Goal: Find specific page/section: Find specific page/section

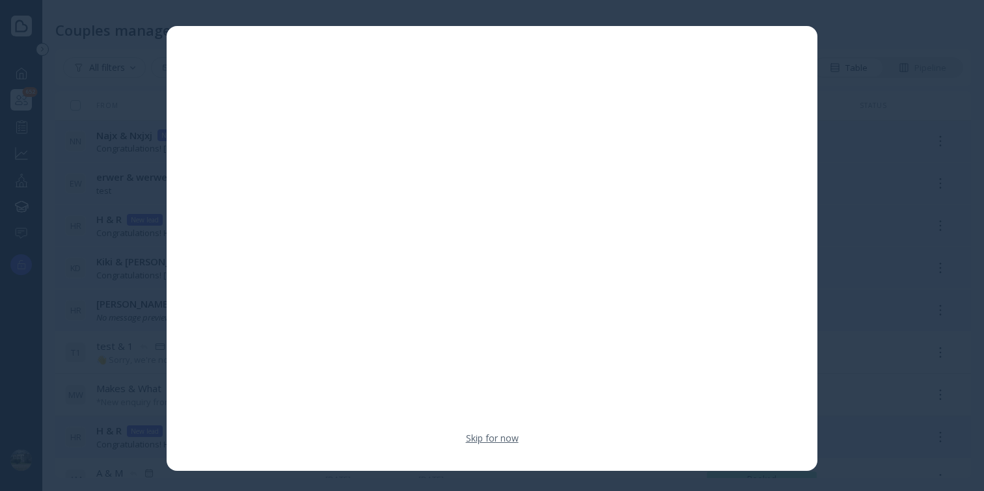
click at [485, 440] on link "Skip for now" at bounding box center [492, 438] width 53 height 13
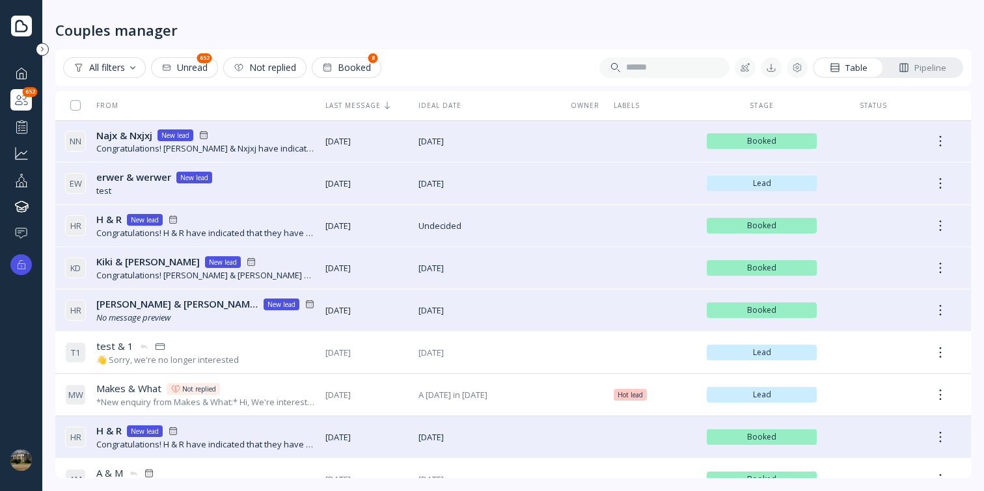
click at [14, 70] on div at bounding box center [22, 73] width 16 height 16
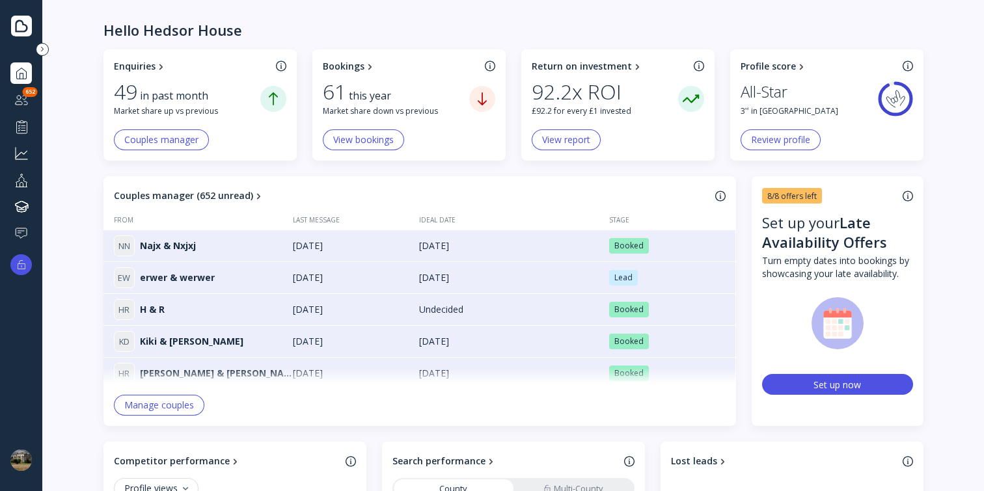
click at [21, 119] on div at bounding box center [22, 126] width 16 height 16
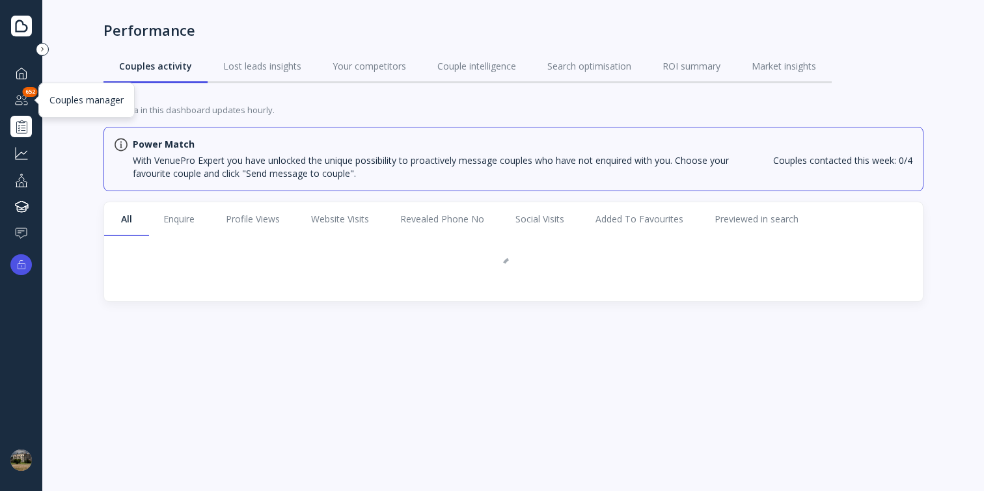
click at [18, 104] on div at bounding box center [22, 100] width 16 height 16
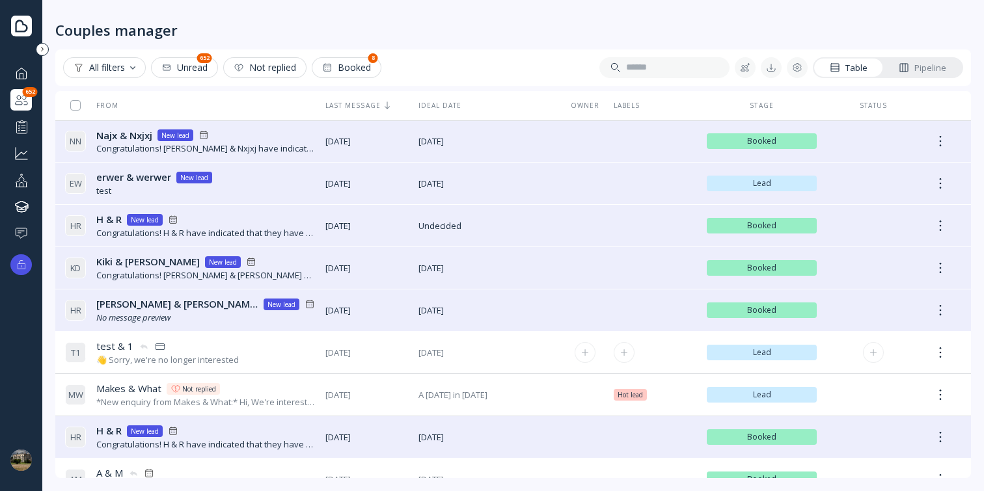
click at [241, 355] on div "T 1 test & 1 test & 1 👋 Sorry, we're no longer interested" at bounding box center [190, 353] width 250 height 36
